Goal: Task Accomplishment & Management: Manage account settings

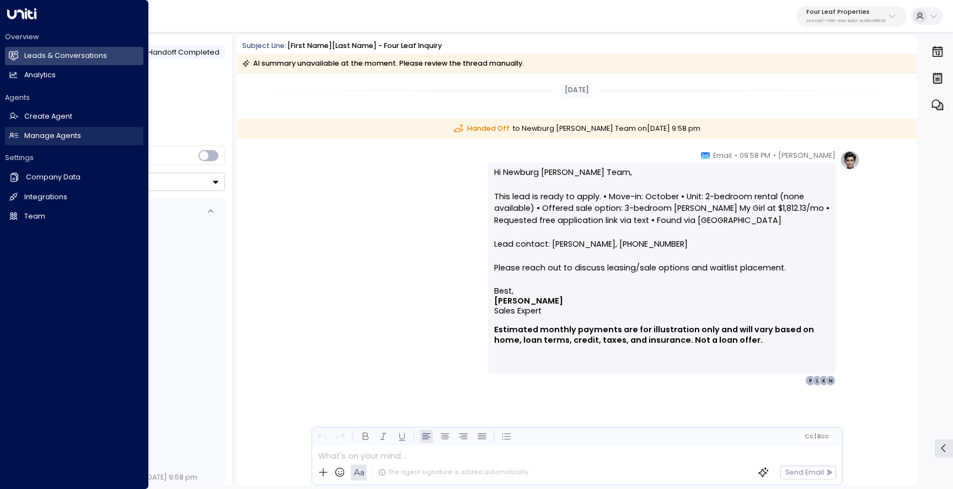
click at [26, 138] on h2 "Manage Agents" at bounding box center [52, 136] width 57 height 10
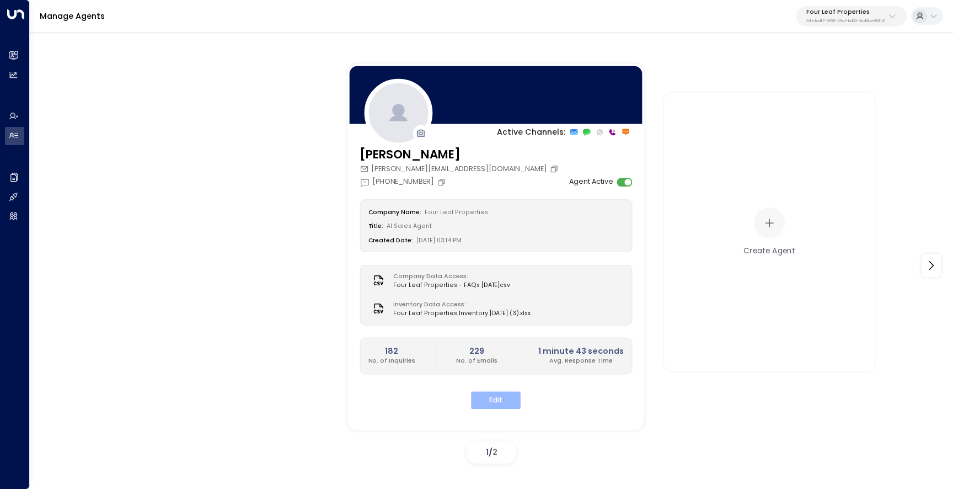
click at [514, 395] on button "Edit" at bounding box center [496, 400] width 50 height 17
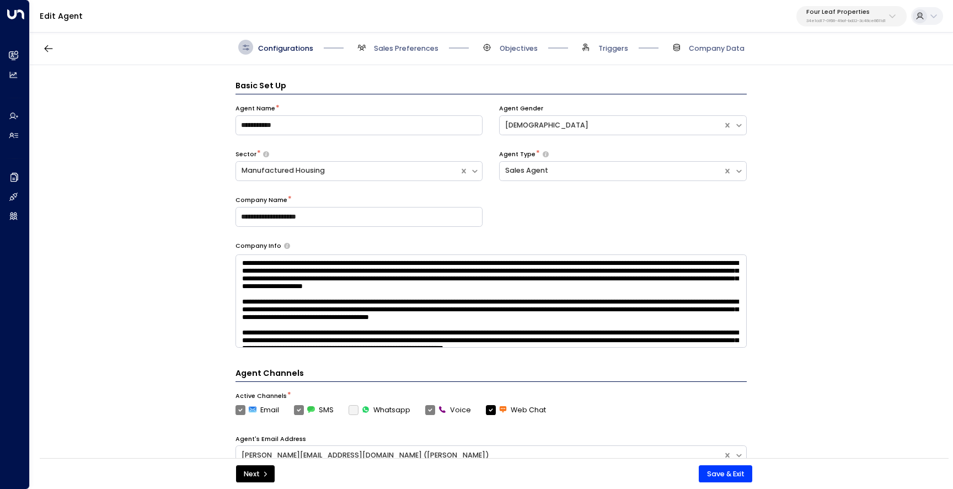
scroll to position [15, 0]
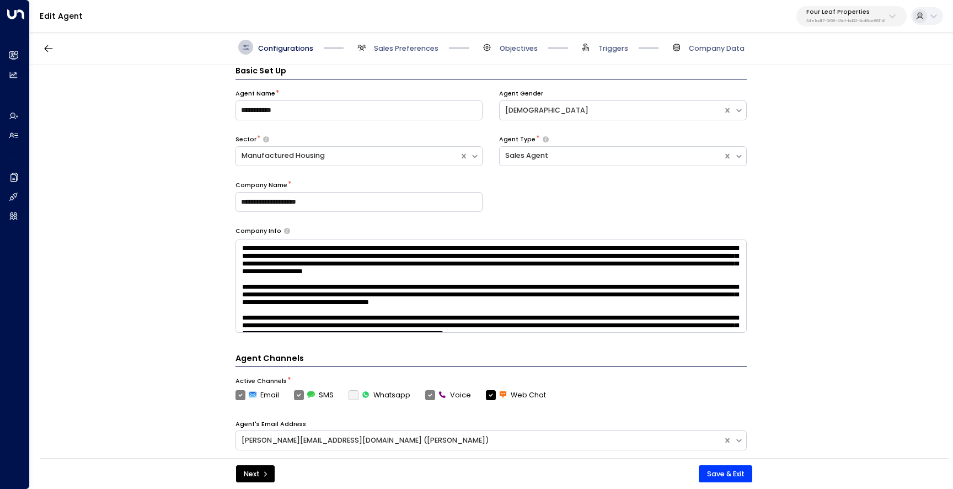
click at [614, 54] on span "Triggers" at bounding box center [603, 47] width 50 height 15
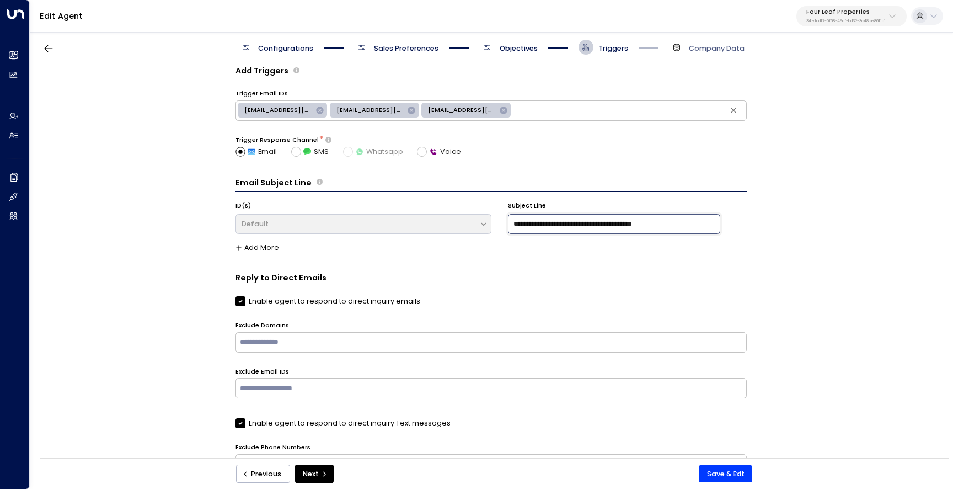
click at [602, 222] on input "**********" at bounding box center [614, 224] width 213 height 20
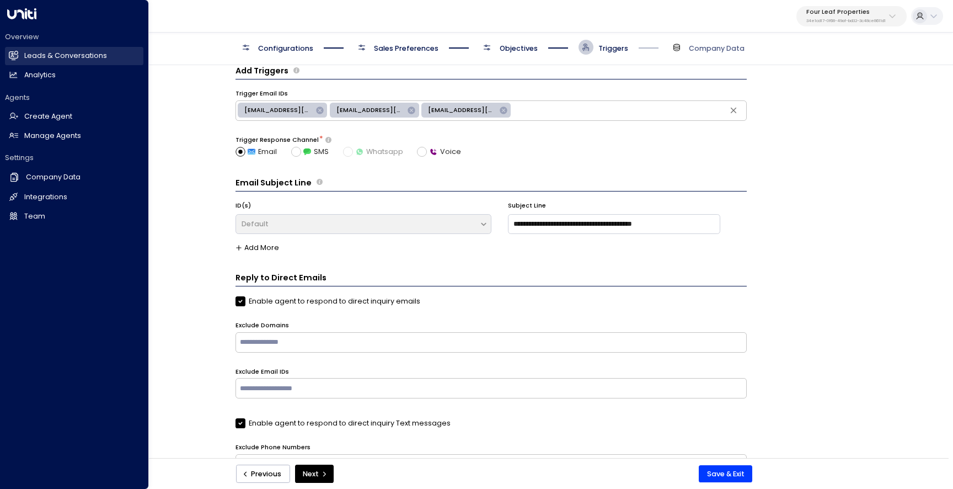
click at [20, 63] on link "Leads & Conversations Leads & Conversations" at bounding box center [74, 56] width 138 height 18
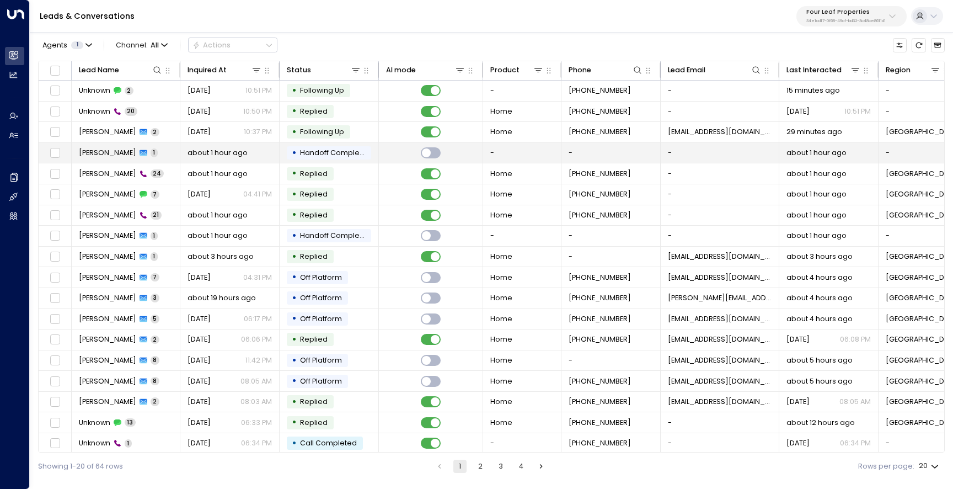
click at [88, 155] on span "[PERSON_NAME]" at bounding box center [107, 153] width 57 height 10
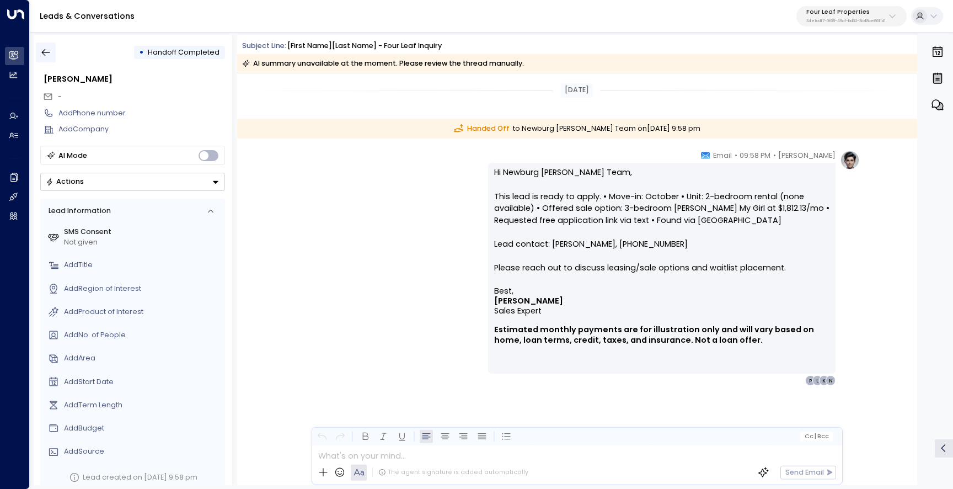
click at [43, 51] on icon "button" at bounding box center [46, 52] width 8 height 7
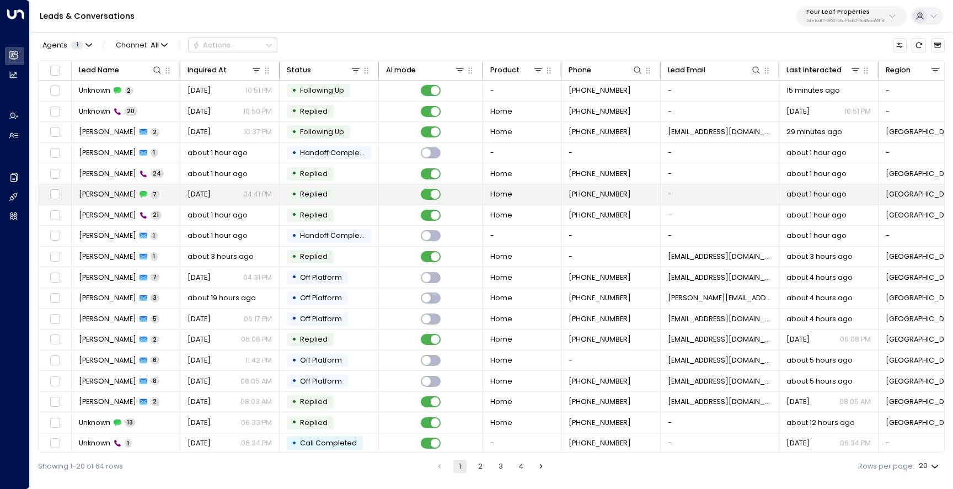
click at [93, 196] on span "[PERSON_NAME]" at bounding box center [107, 194] width 57 height 10
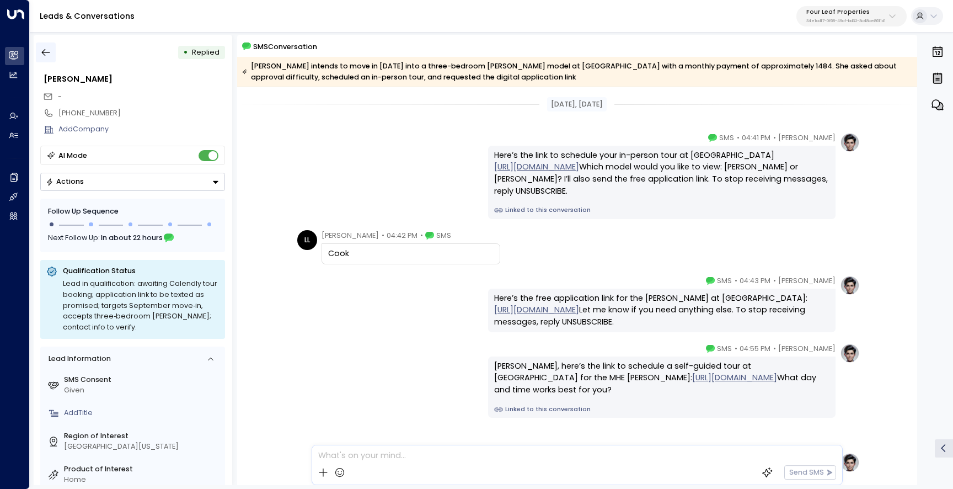
click at [53, 58] on button "button" at bounding box center [46, 52] width 20 height 20
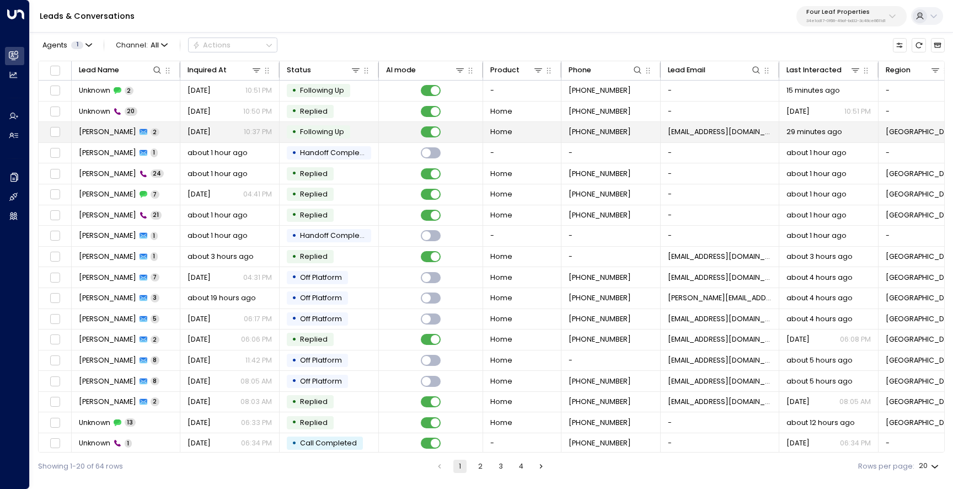
click at [92, 138] on td "[PERSON_NAME] 2" at bounding box center [126, 132] width 109 height 20
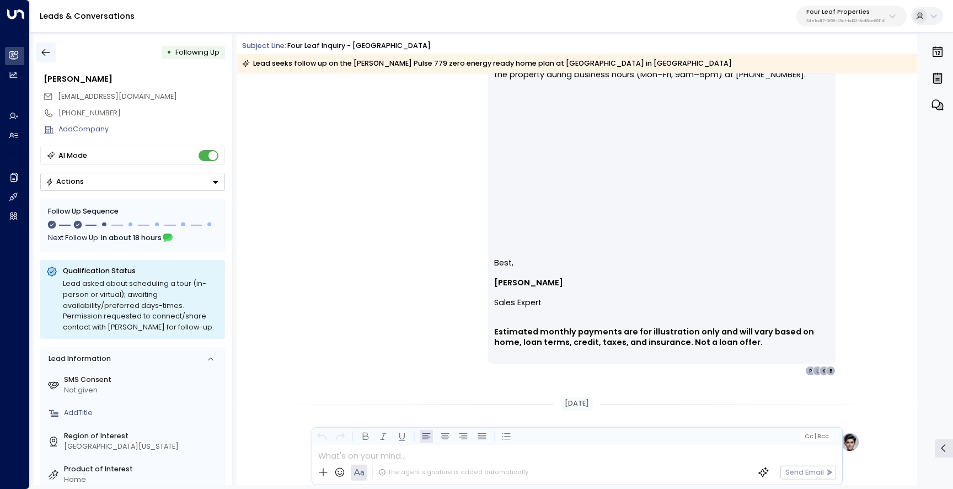
scroll to position [1073, 0]
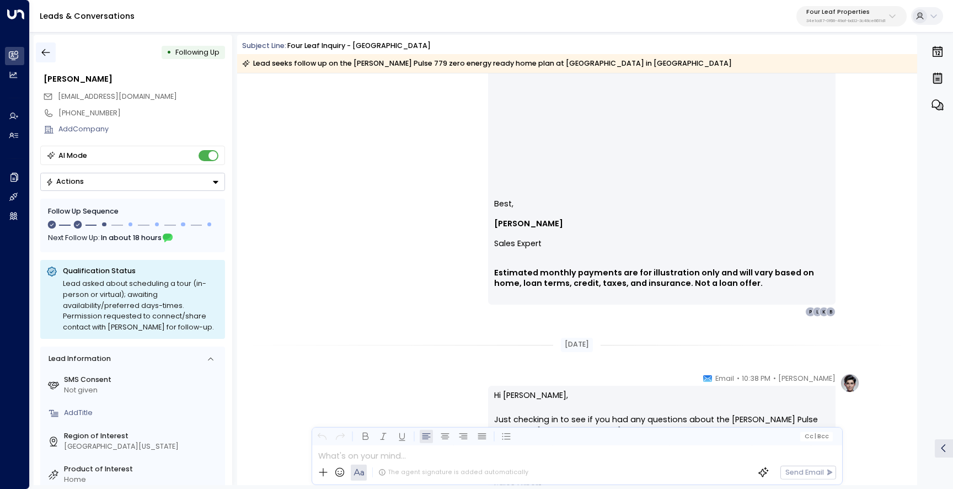
click at [53, 52] on button "button" at bounding box center [46, 52] width 20 height 20
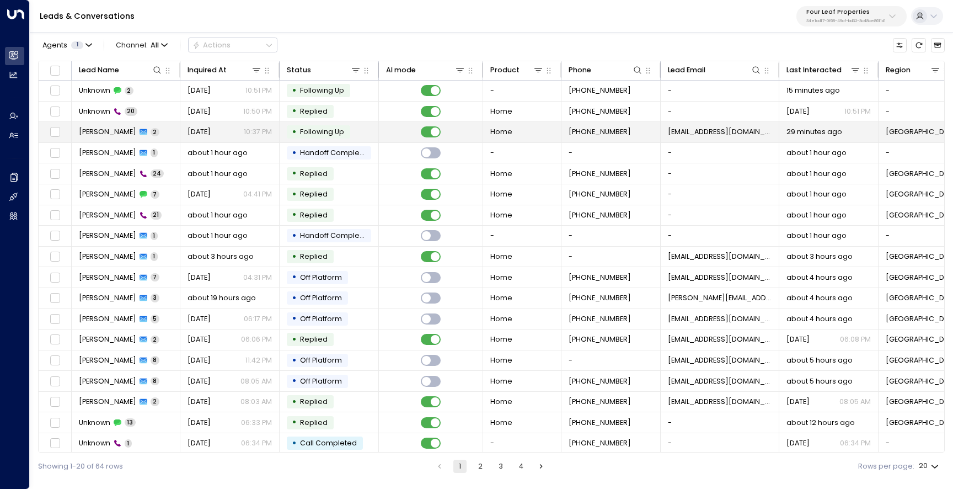
click at [96, 133] on span "[PERSON_NAME]" at bounding box center [107, 132] width 57 height 10
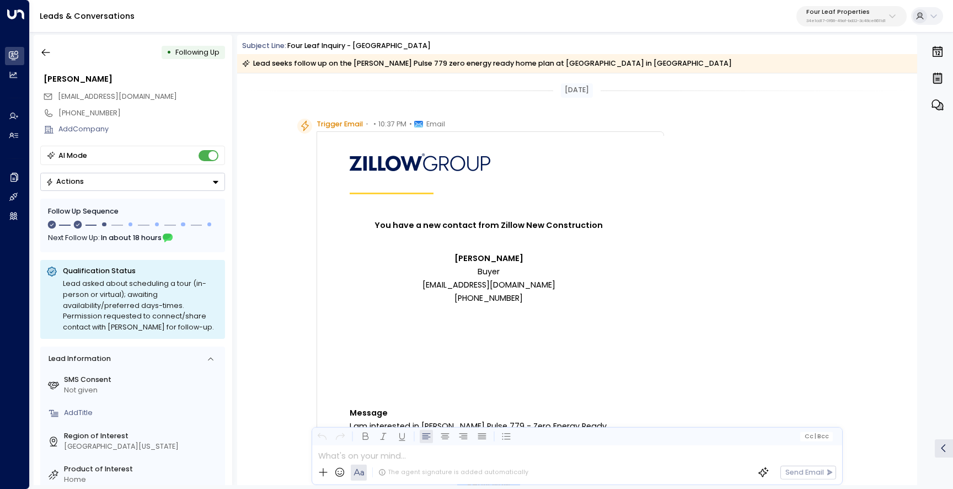
scroll to position [1011, 0]
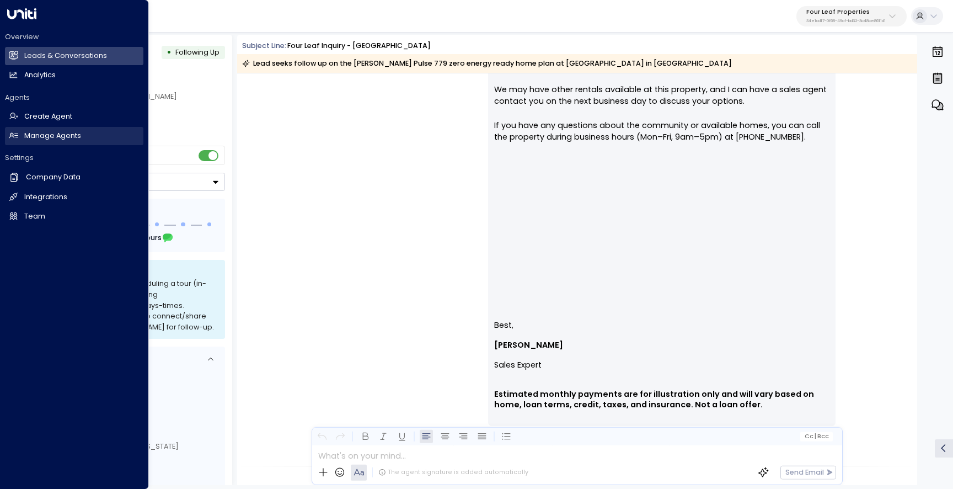
click at [51, 132] on h2 "Manage Agents" at bounding box center [52, 136] width 57 height 10
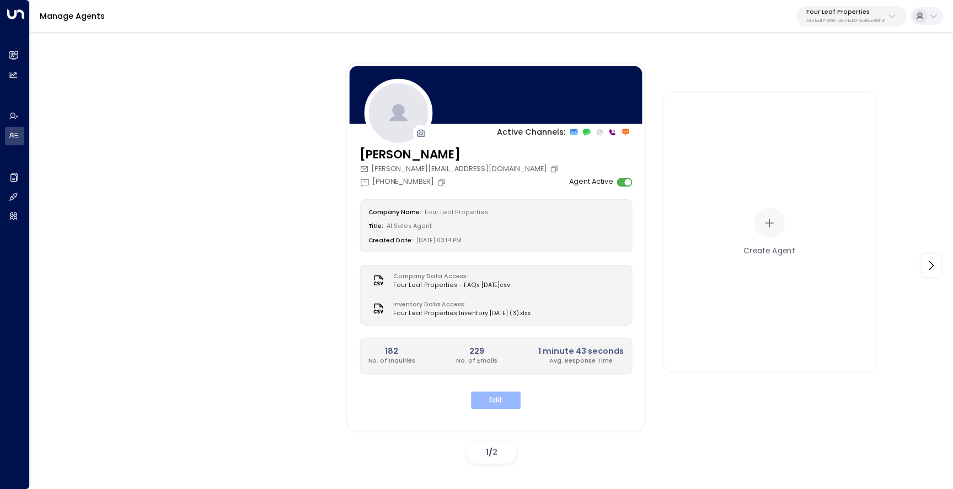
click at [515, 398] on button "Edit" at bounding box center [496, 400] width 50 height 17
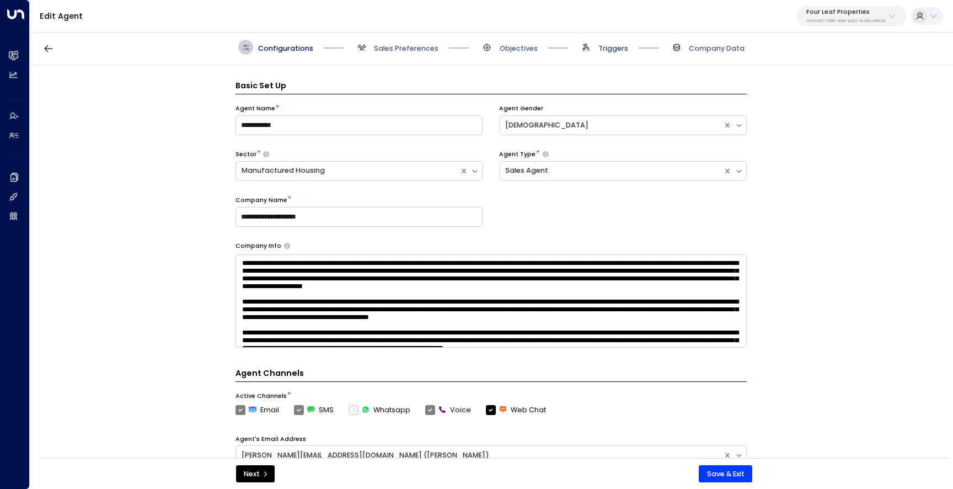
click at [604, 50] on span "Triggers" at bounding box center [613, 49] width 30 height 10
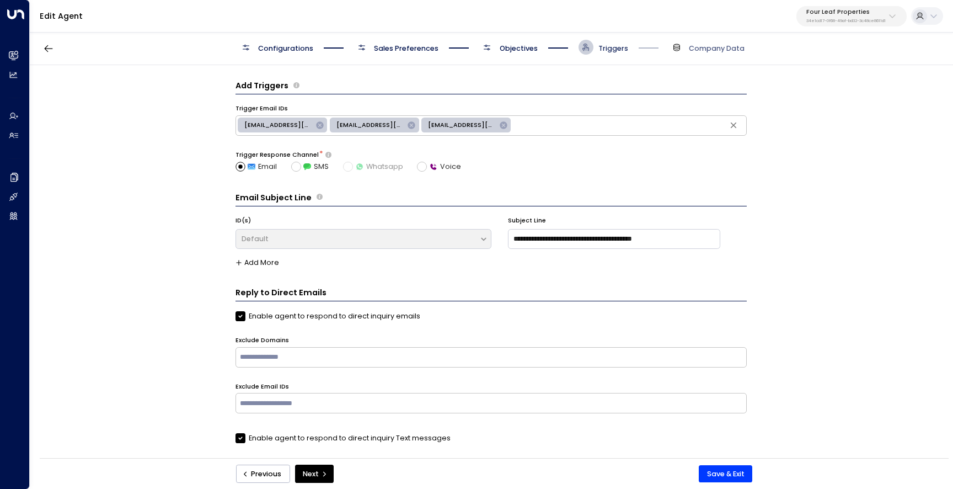
scroll to position [15, 0]
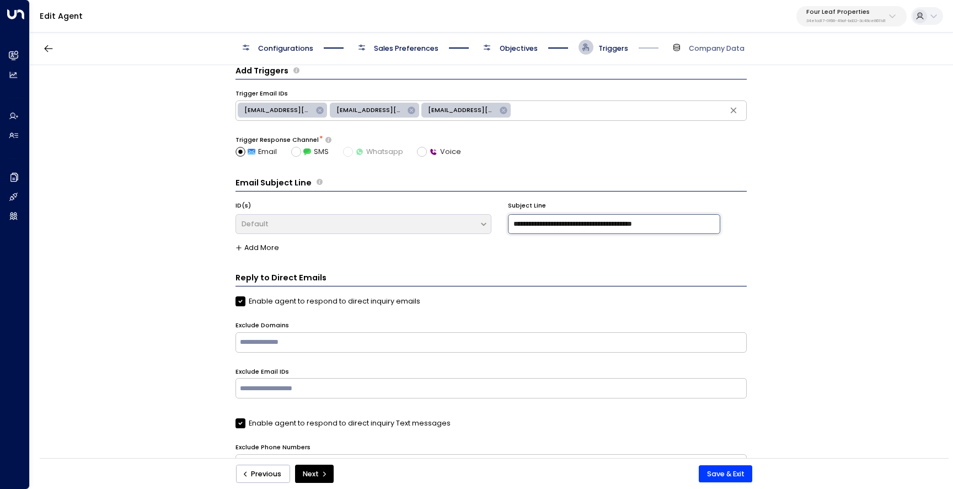
click at [645, 227] on input "**********" at bounding box center [614, 224] width 213 height 20
click at [557, 225] on input "**********" at bounding box center [614, 224] width 213 height 20
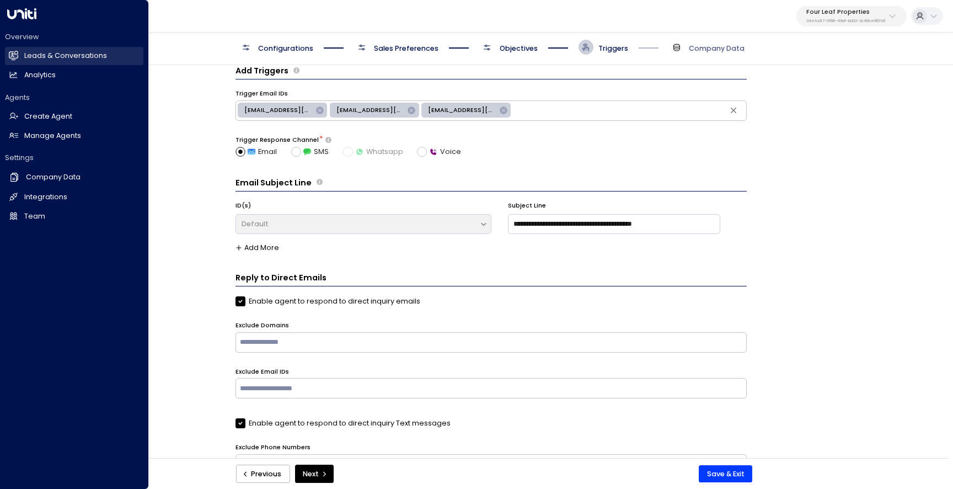
click at [75, 56] on h2 "Leads & Conversations" at bounding box center [65, 56] width 83 height 10
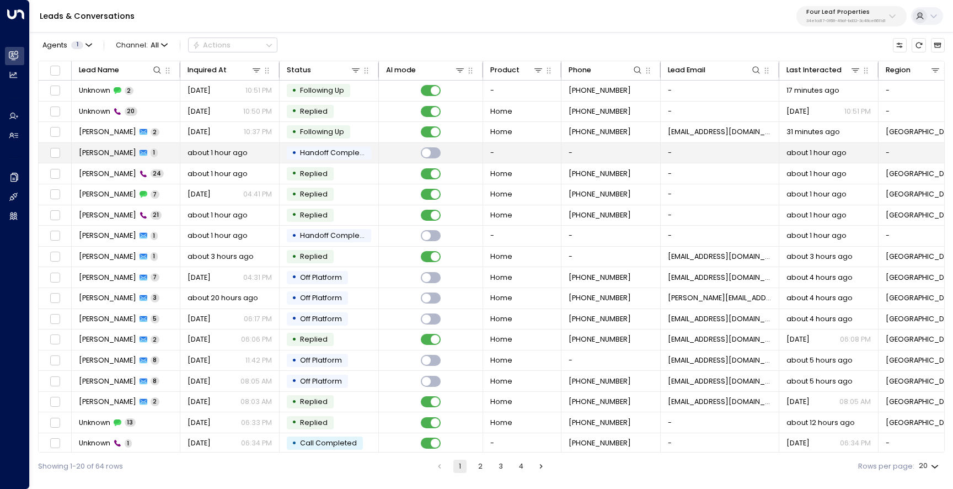
click at [137, 153] on td "[PERSON_NAME] 1" at bounding box center [126, 153] width 109 height 20
